Goal: Task Accomplishment & Management: Manage account settings

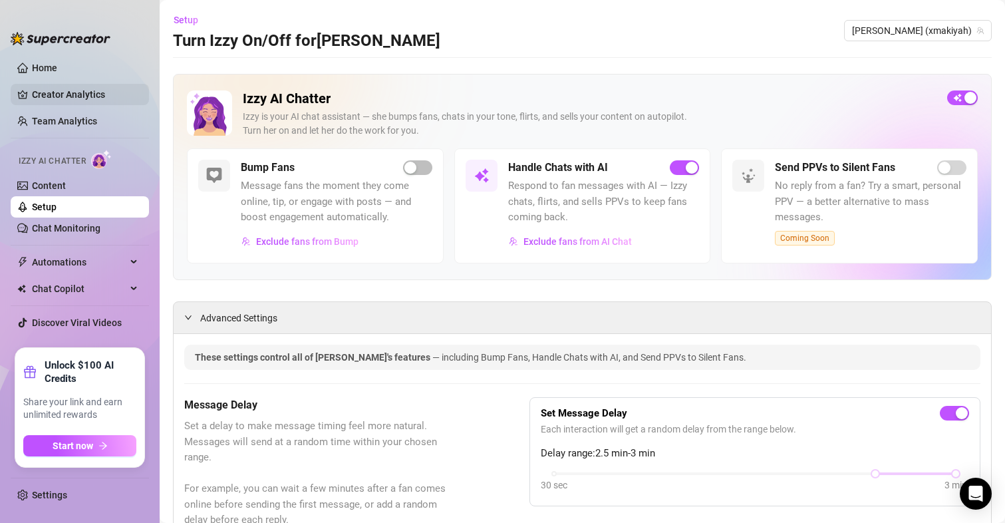
click at [57, 84] on link "Creator Analytics" at bounding box center [85, 94] width 106 height 21
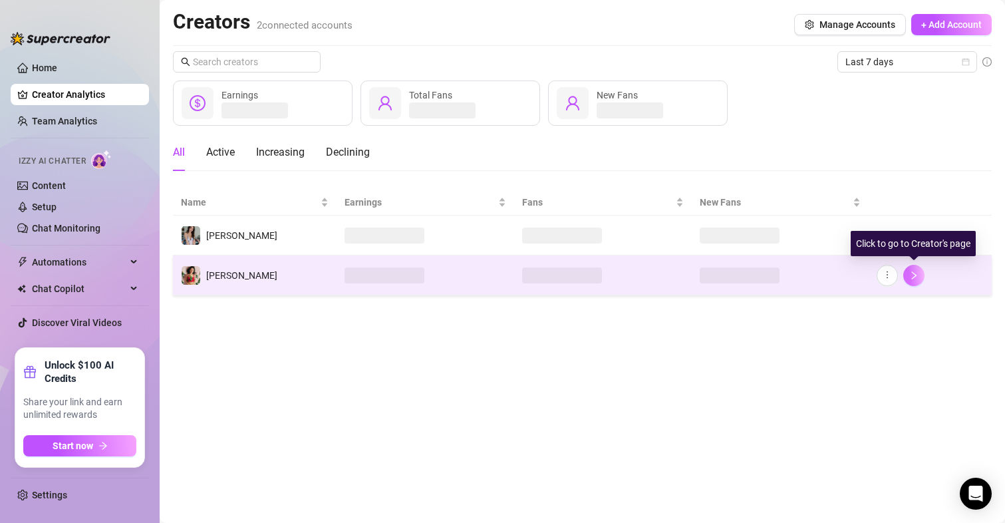
click at [912, 271] on icon "right" at bounding box center [913, 275] width 9 height 9
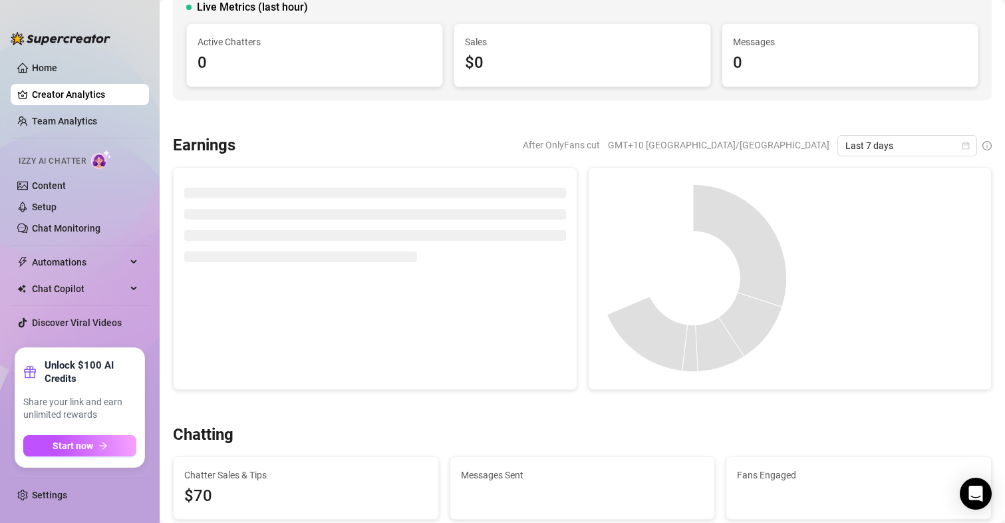
scroll to position [133, 0]
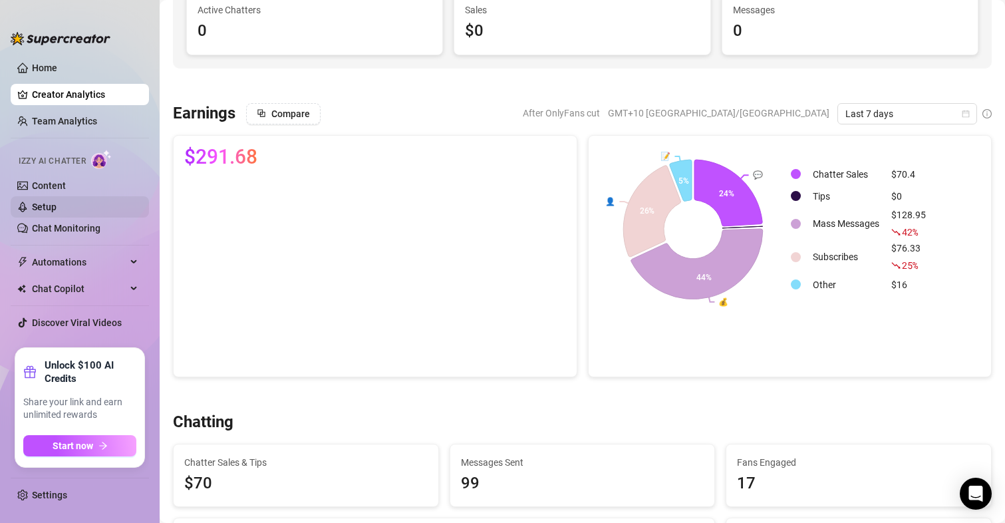
click at [44, 201] on link "Setup" at bounding box center [44, 206] width 25 height 11
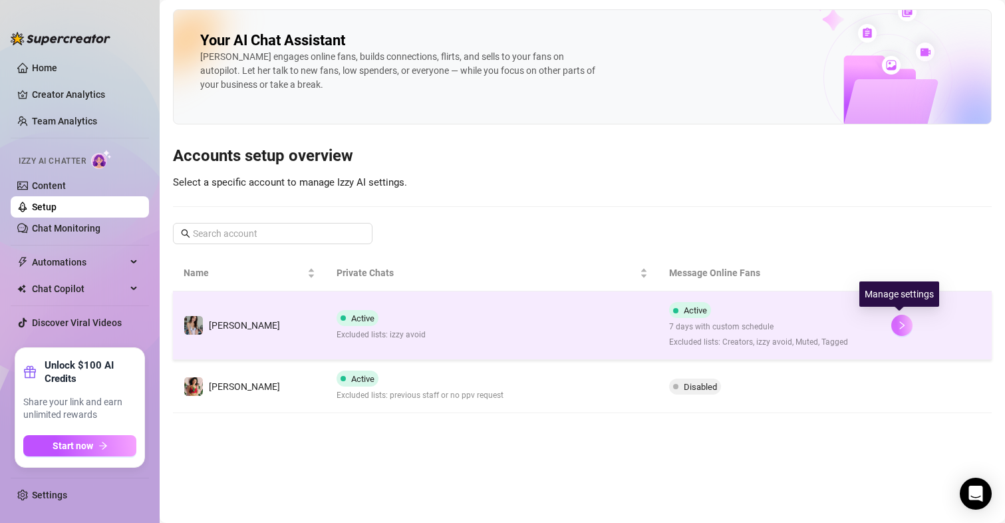
click at [902, 328] on icon "right" at bounding box center [901, 325] width 9 height 9
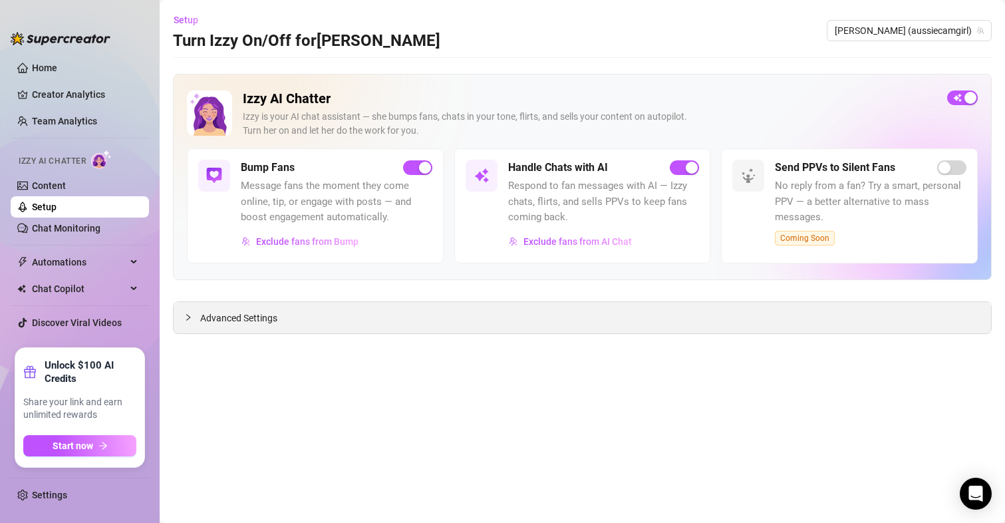
click at [261, 315] on span "Advanced Settings" at bounding box center [238, 318] width 77 height 15
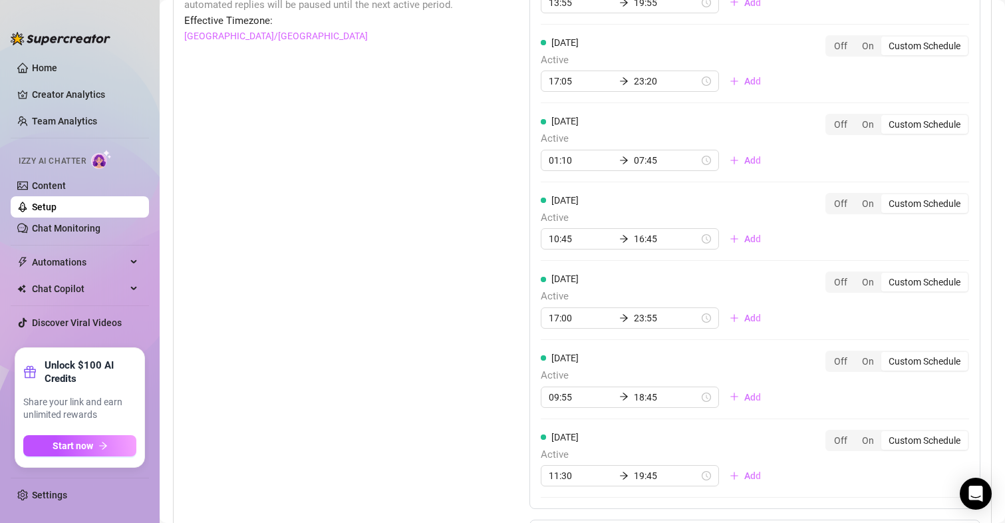
scroll to position [1396, 0]
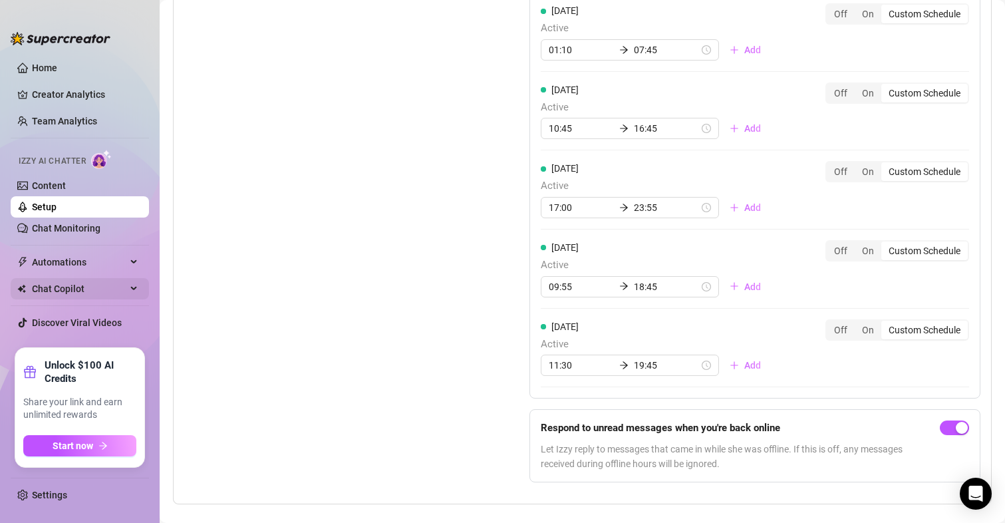
click at [70, 284] on span "Chat Copilot" at bounding box center [79, 288] width 94 height 21
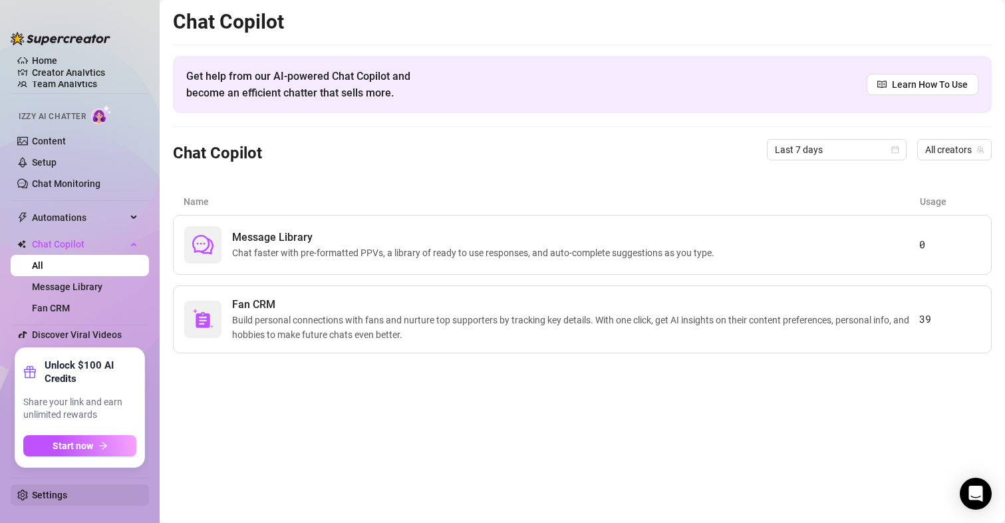
click at [67, 497] on link "Settings" at bounding box center [49, 494] width 35 height 11
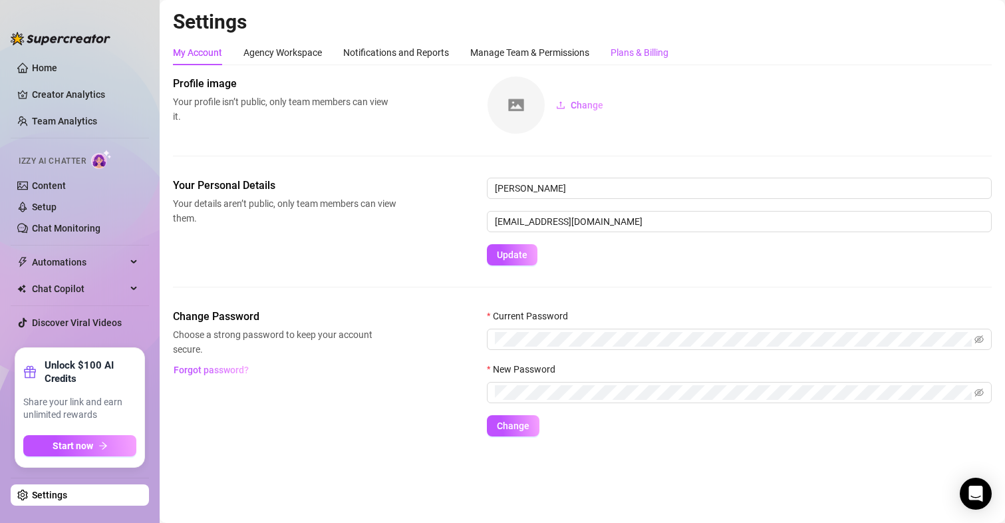
click at [628, 46] on div "Plans & Billing" at bounding box center [639, 52] width 58 height 15
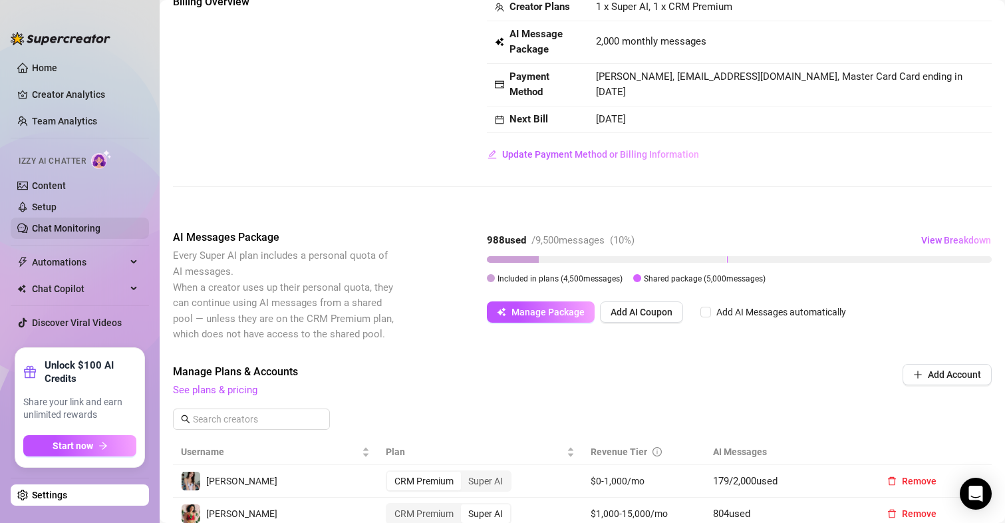
scroll to position [66, 0]
